Goal: Information Seeking & Learning: Learn about a topic

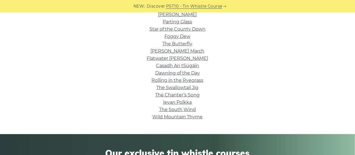
scroll to position [225, 0]
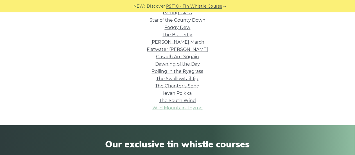
click at [190, 110] on link "Wild Mountain Thyme" at bounding box center [177, 107] width 50 height 5
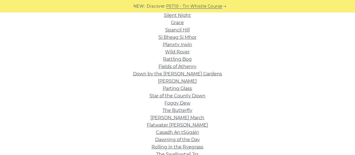
scroll to position [140, 0]
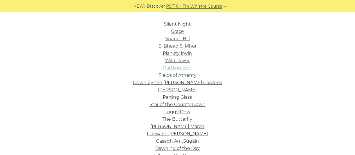
click at [176, 67] on link "Rattling Bog" at bounding box center [177, 67] width 29 height 5
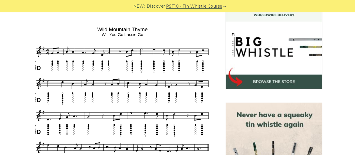
scroll to position [197, 0]
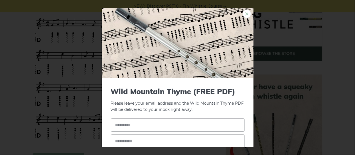
click at [243, 13] on link "×" at bounding box center [246, 14] width 8 height 8
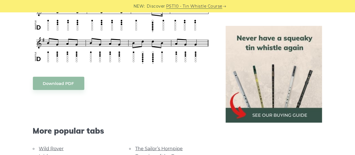
scroll to position [281, 0]
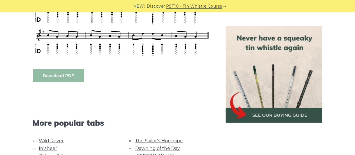
click at [56, 76] on body "NEW: Discover PST10 - Tin Whistle Course Lessons Fingering Charts Tabs & Notes …" at bounding box center [177, 157] width 355 height 877
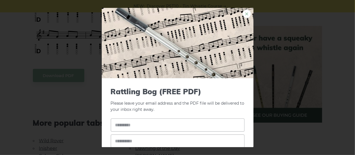
click at [242, 13] on link "×" at bounding box center [246, 14] width 8 height 8
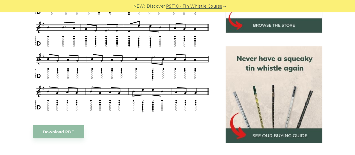
scroll to position [197, 0]
